Goal: Check status: Check status

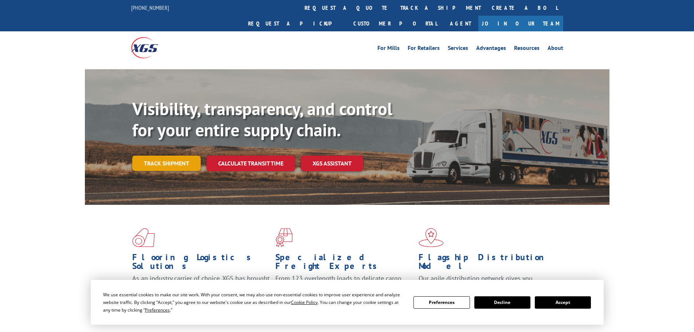
click at [169, 155] on link "Track shipment" at bounding box center [166, 162] width 68 height 15
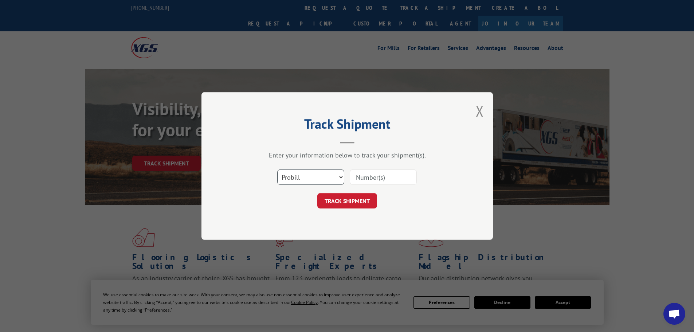
click at [316, 171] on select "Select category... Probill BOL PO" at bounding box center [310, 176] width 67 height 15
select select "po"
click at [277, 169] on select "Select category... Probill BOL PO" at bounding box center [310, 176] width 67 height 15
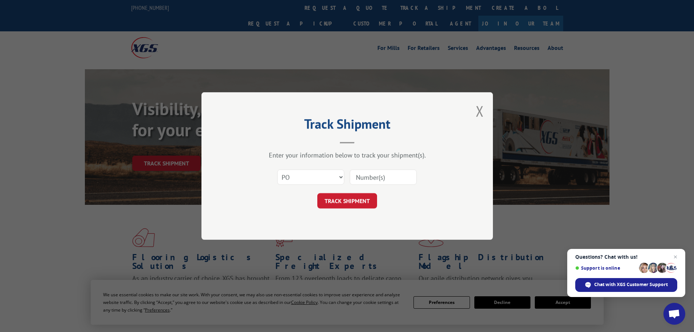
paste input "29521917"
type input "29521917"
click at [365, 202] on button "TRACK SHIPMENT" at bounding box center [347, 200] width 60 height 15
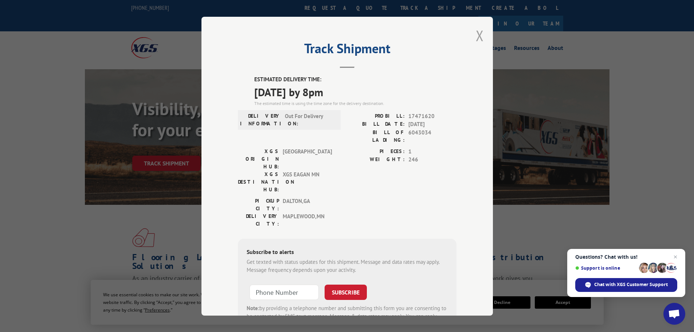
click at [477, 37] on button "Close modal" at bounding box center [480, 35] width 8 height 19
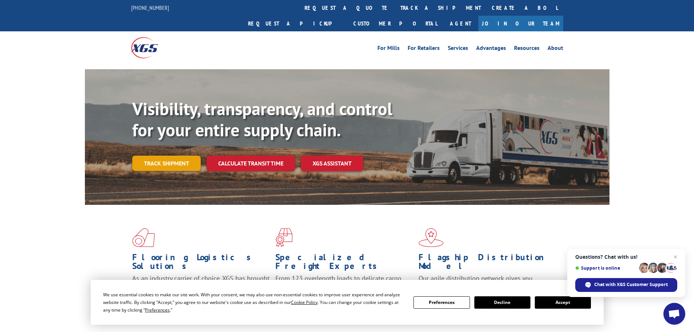
click at [146, 155] on link "Track shipment" at bounding box center [166, 162] width 68 height 15
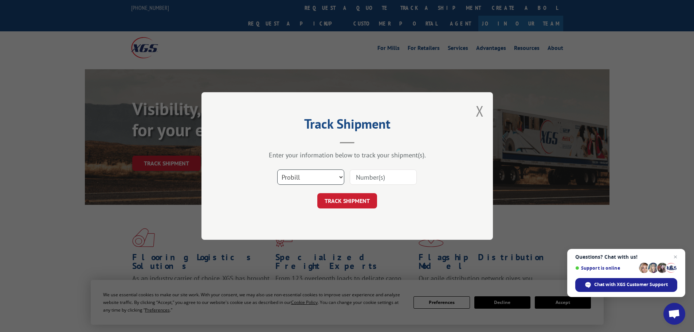
click at [288, 174] on select "Select category... Probill BOL PO" at bounding box center [310, 176] width 67 height 15
select select "po"
click at [277, 169] on select "Select category... Probill BOL PO" at bounding box center [310, 176] width 67 height 15
paste input "29521902"
type input "29521902"
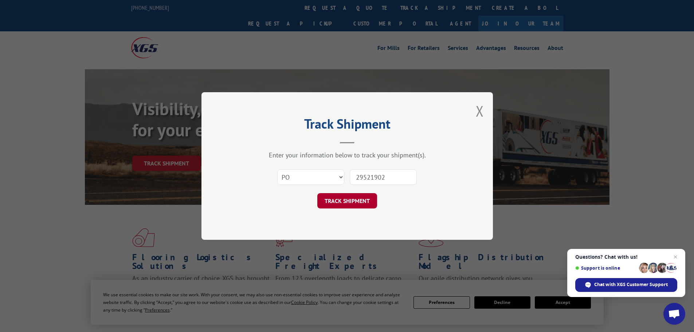
click at [351, 199] on button "TRACK SHIPMENT" at bounding box center [347, 200] width 60 height 15
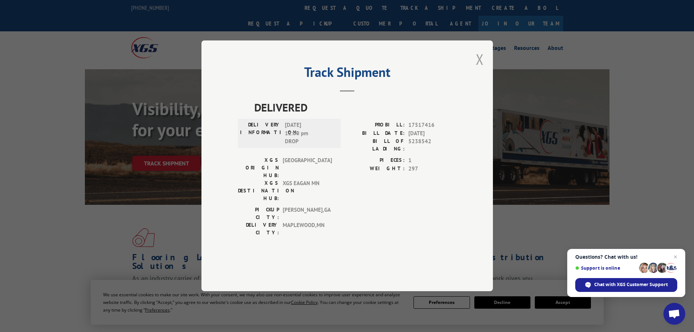
click at [480, 69] on button "Close modal" at bounding box center [480, 59] width 8 height 19
